Goal: Information Seeking & Learning: Learn about a topic

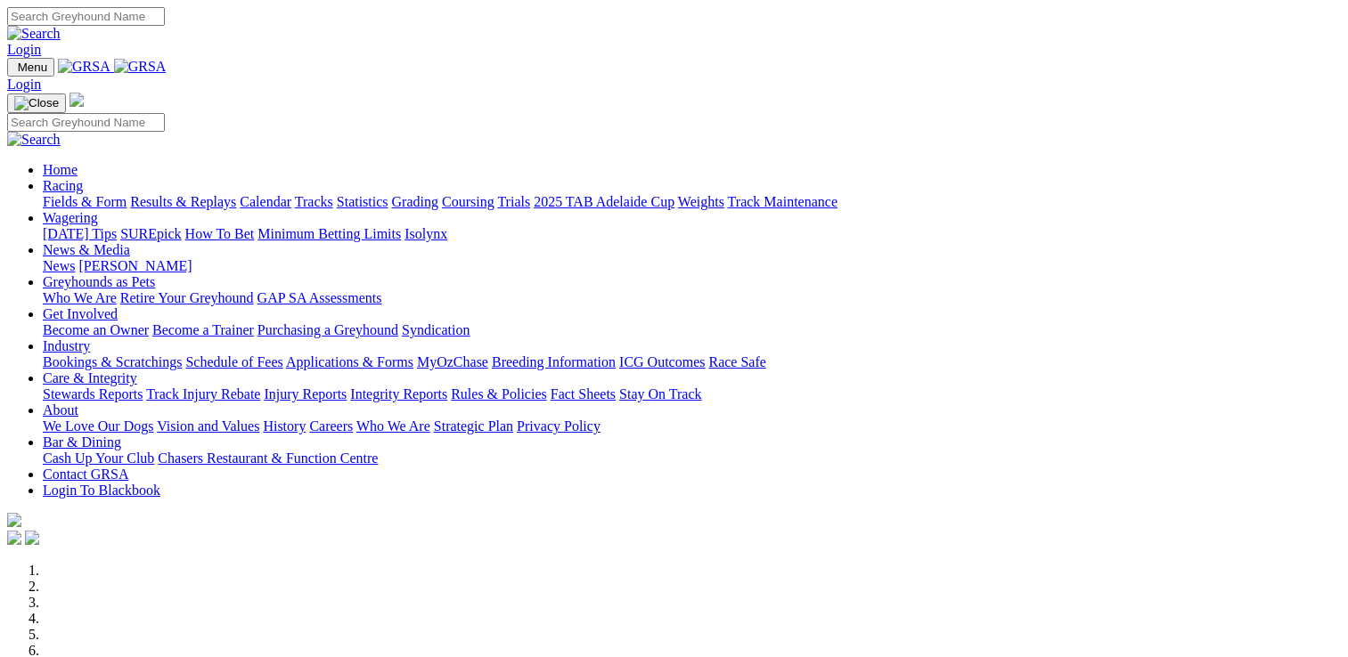
scroll to position [713, 0]
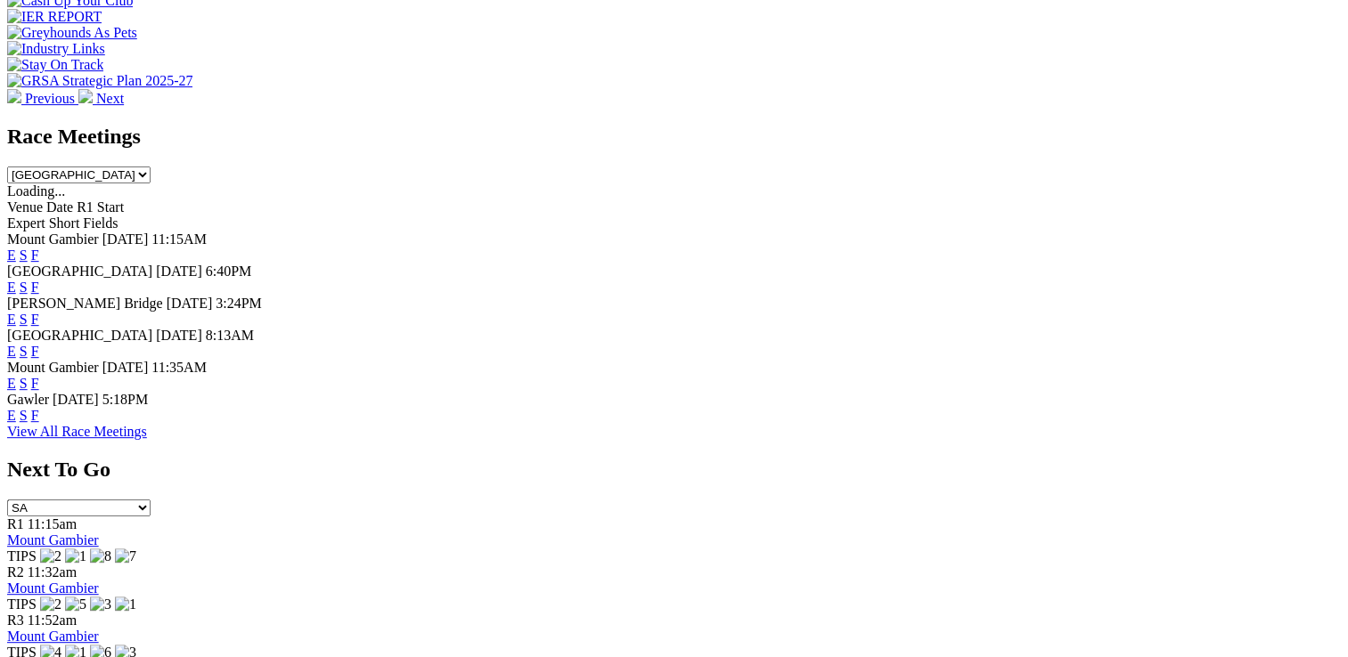
click at [39, 344] on link "F" at bounding box center [35, 351] width 8 height 15
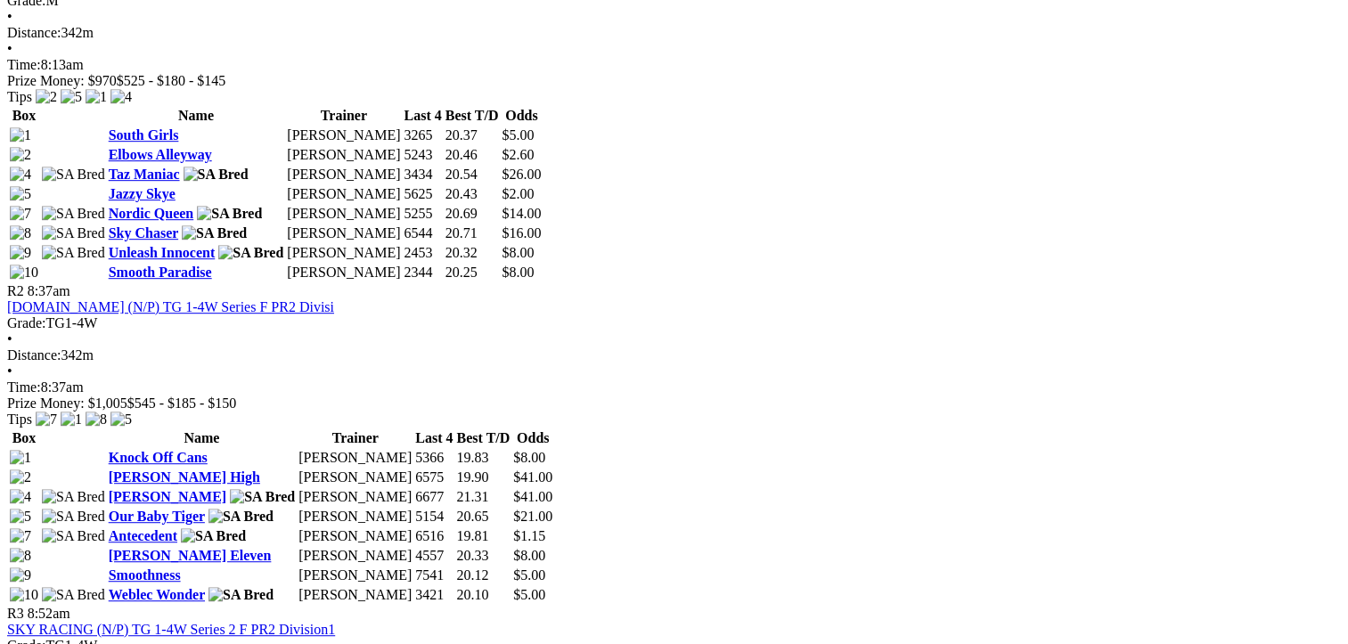
scroll to position [1247, 0]
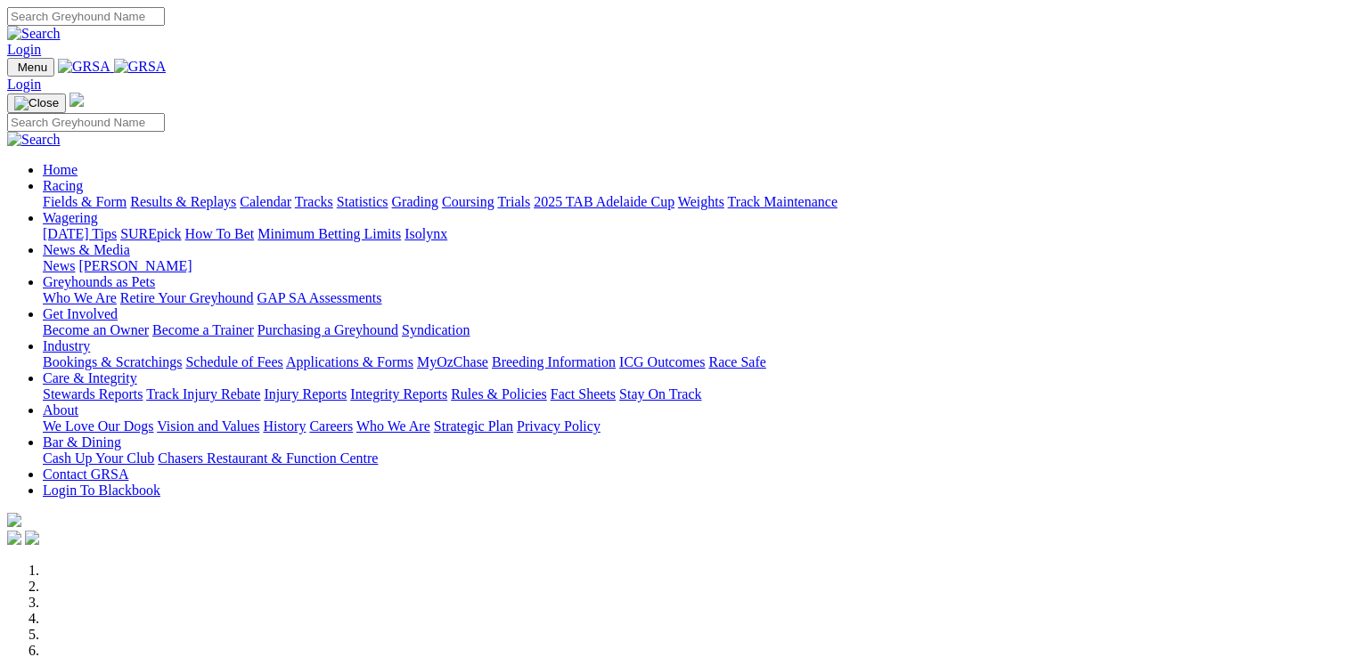
scroll to position [715, 0]
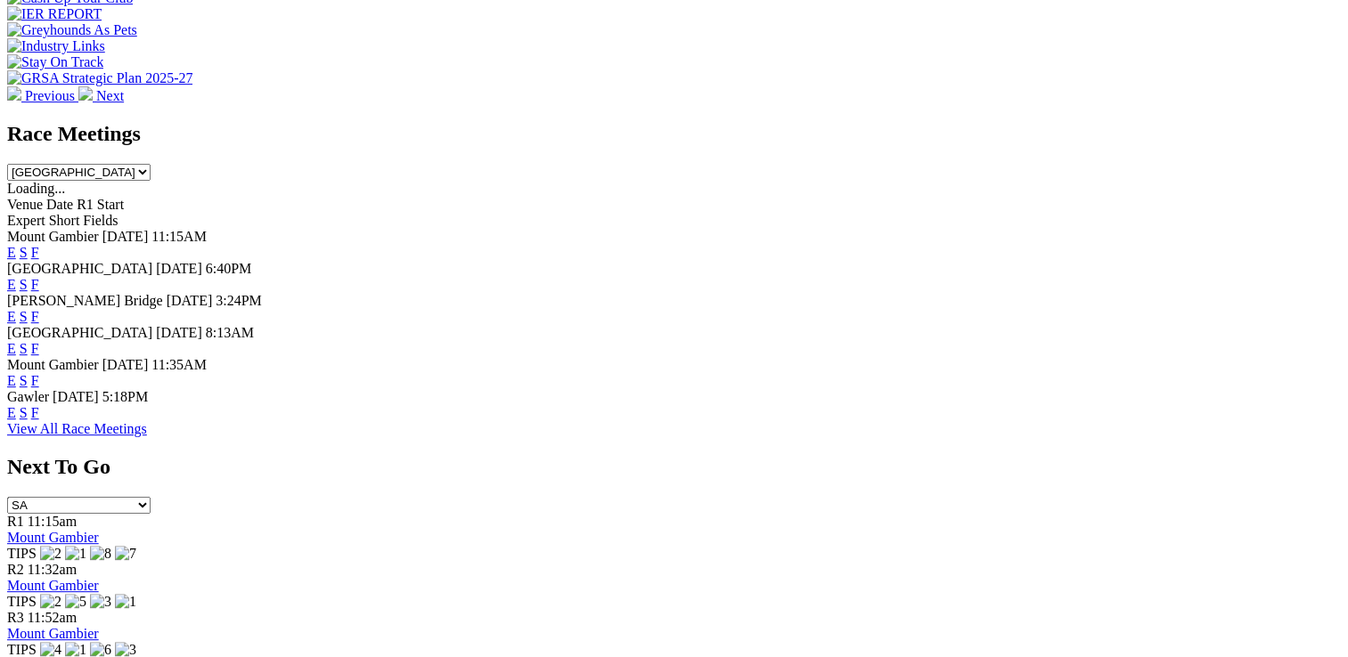
click at [39, 419] on link "F" at bounding box center [35, 412] width 8 height 15
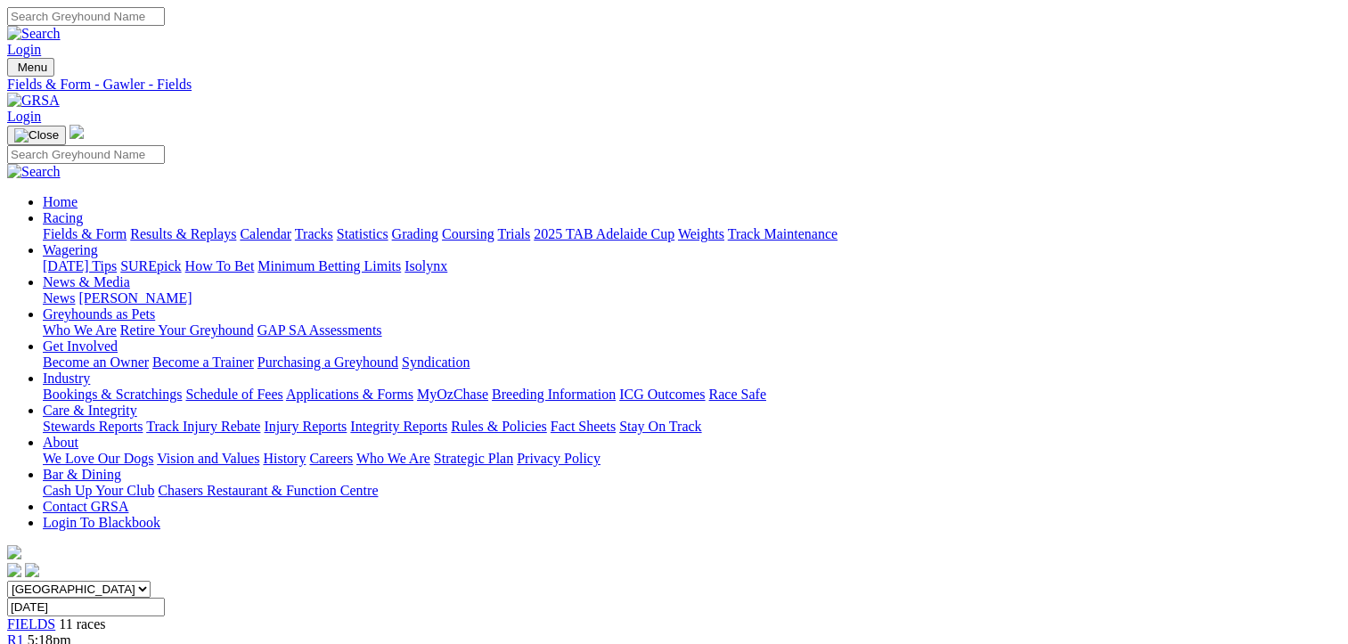
scroll to position [135, 0]
